Goal: Find specific page/section: Find specific page/section

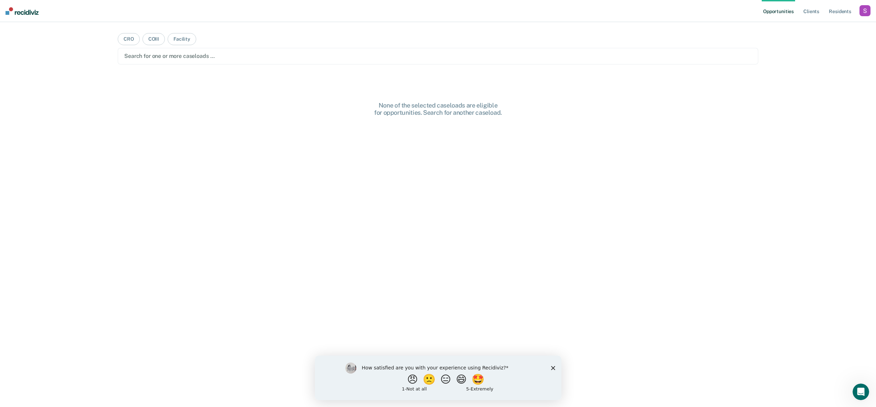
click at [862, 14] on div "button" at bounding box center [865, 10] width 11 height 11
click at [818, 23] on div "Profile How it works Log Out" at bounding box center [837, 37] width 66 height 34
click at [818, 24] on div "Profile How it works Log Out" at bounding box center [837, 37] width 66 height 34
click at [818, 25] on link "Profile" at bounding box center [837, 28] width 55 height 6
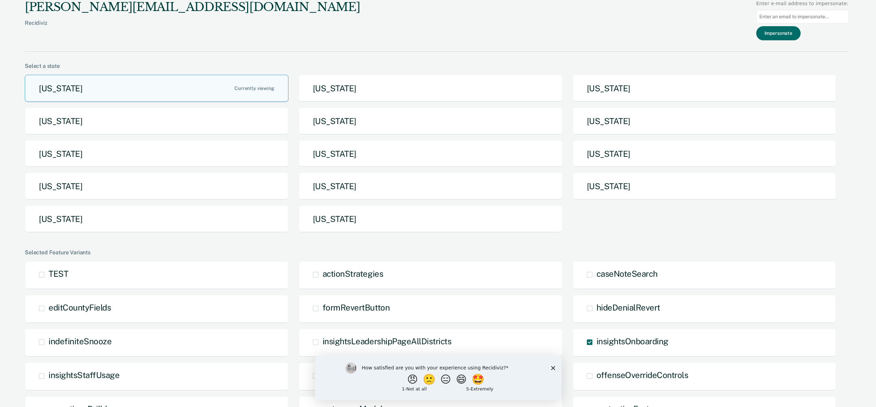
click at [199, 221] on button "[US_STATE]" at bounding box center [157, 218] width 264 height 27
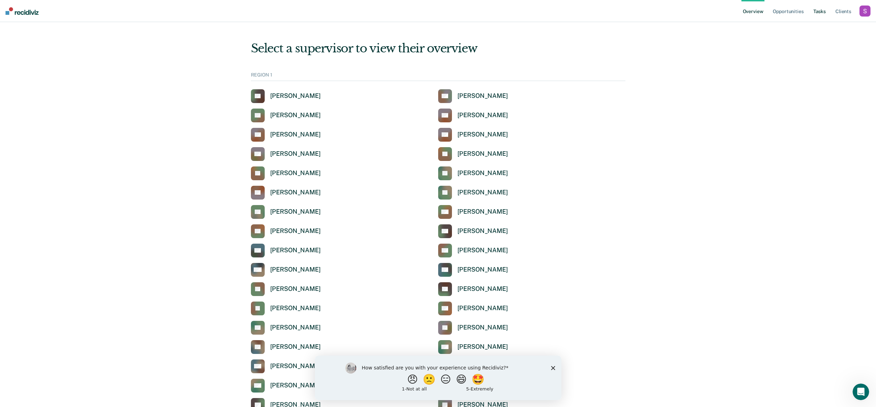
click at [815, 12] on link "Tasks" at bounding box center [819, 11] width 15 height 22
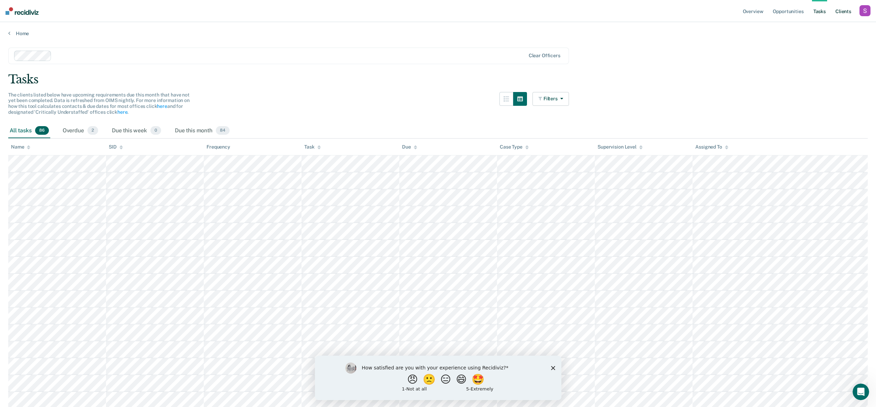
click at [841, 12] on link "Client s" at bounding box center [843, 11] width 19 height 22
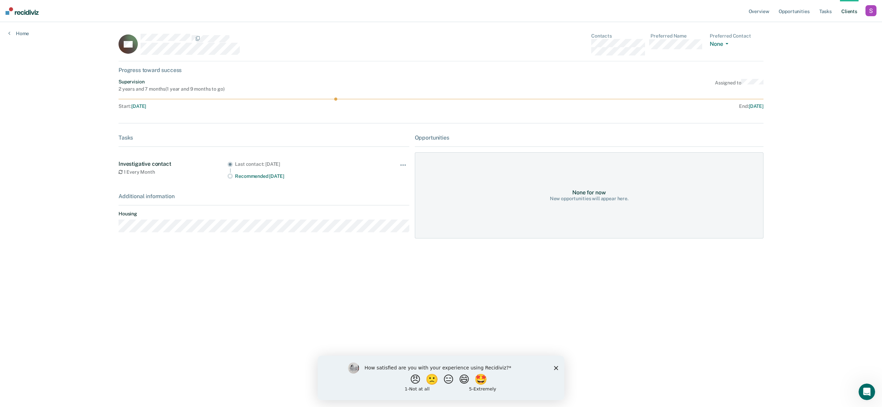
click at [200, 150] on div "Tasks Investigative contact 1 Every Month Last contact: [DATE] Recommended [DAT…" at bounding box center [263, 160] width 291 height 53
click at [13, 33] on link "Home" at bounding box center [18, 33] width 21 height 6
